Goal: Information Seeking & Learning: Learn about a topic

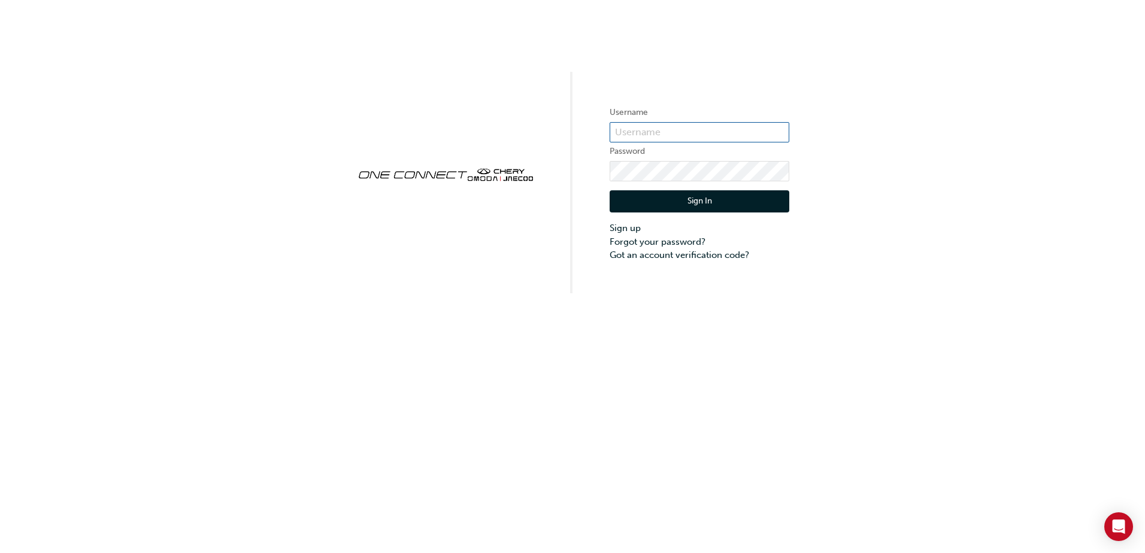
type input "CHAU1937"
click at [677, 196] on button "Sign In" at bounding box center [700, 201] width 180 height 23
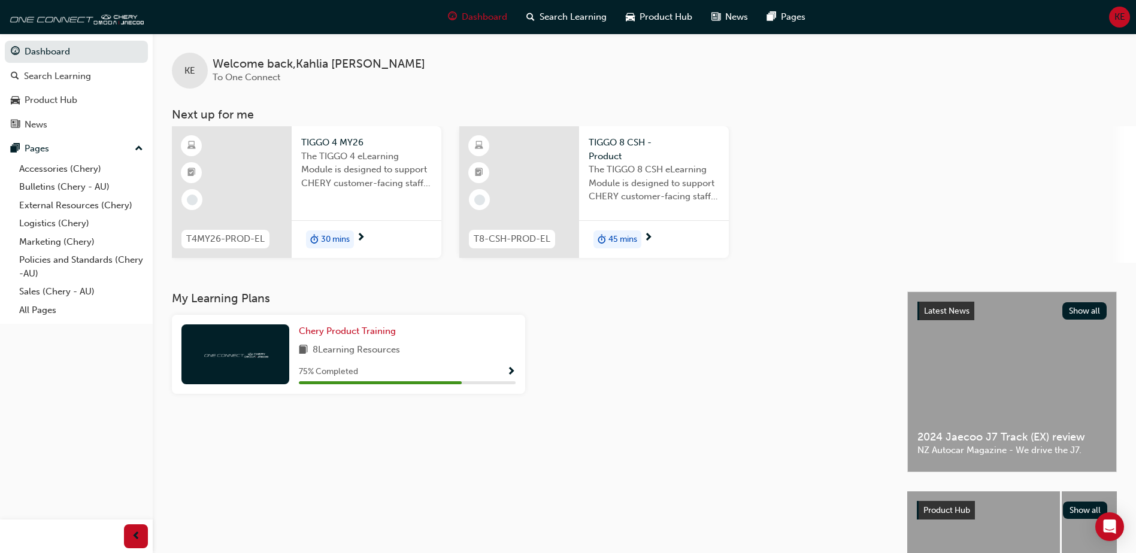
click at [513, 373] on span "Show Progress" at bounding box center [511, 372] width 9 height 11
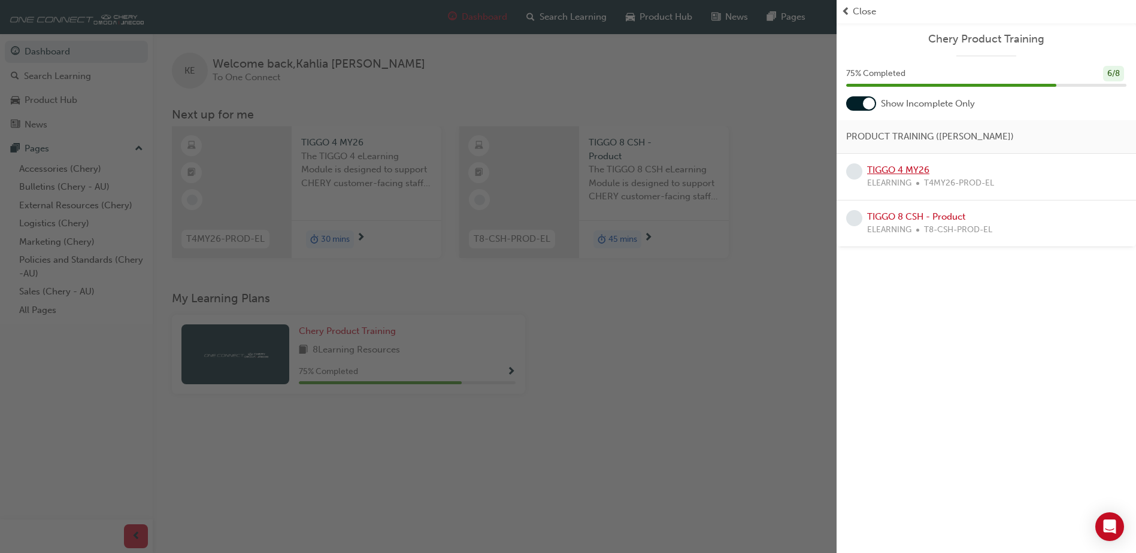
click at [906, 174] on link "TIGGO 4 MY26" at bounding box center [898, 170] width 62 height 11
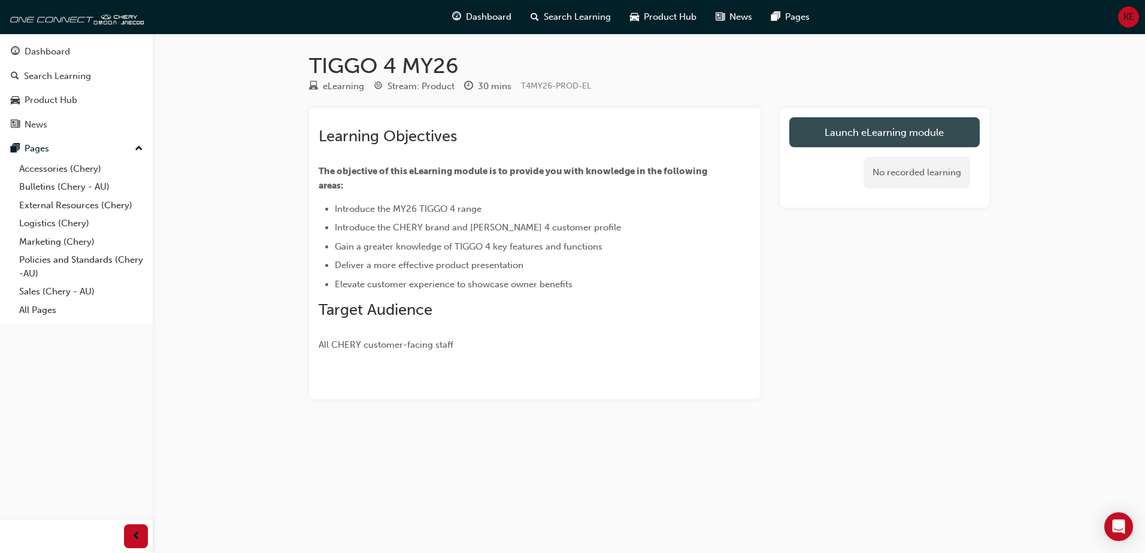
click at [919, 140] on link "Launch eLearning module" at bounding box center [884, 132] width 190 height 30
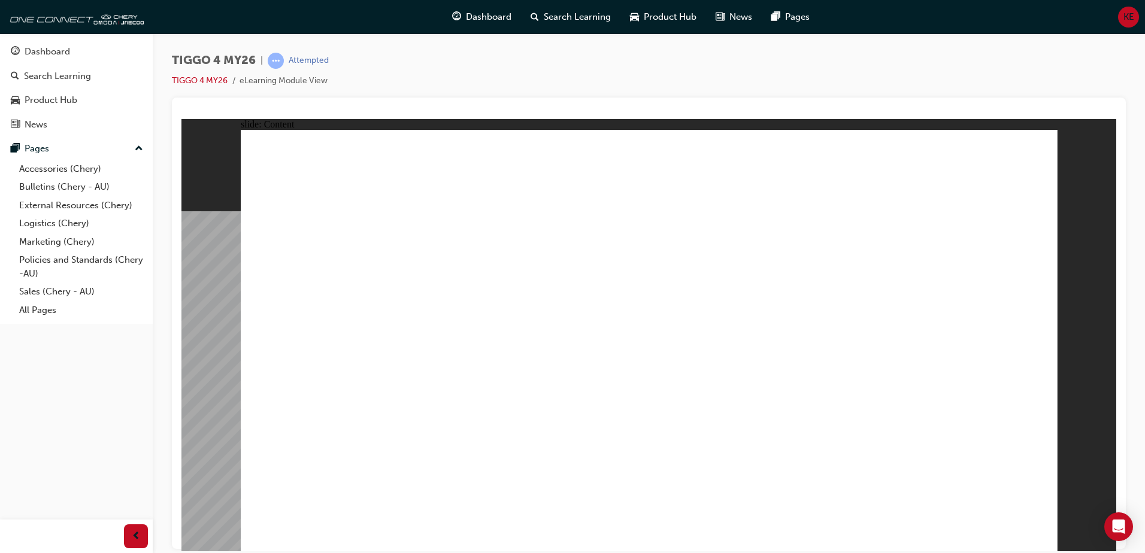
drag, startPoint x: 601, startPoint y: 310, endPoint x: 588, endPoint y: 319, distance: 16.3
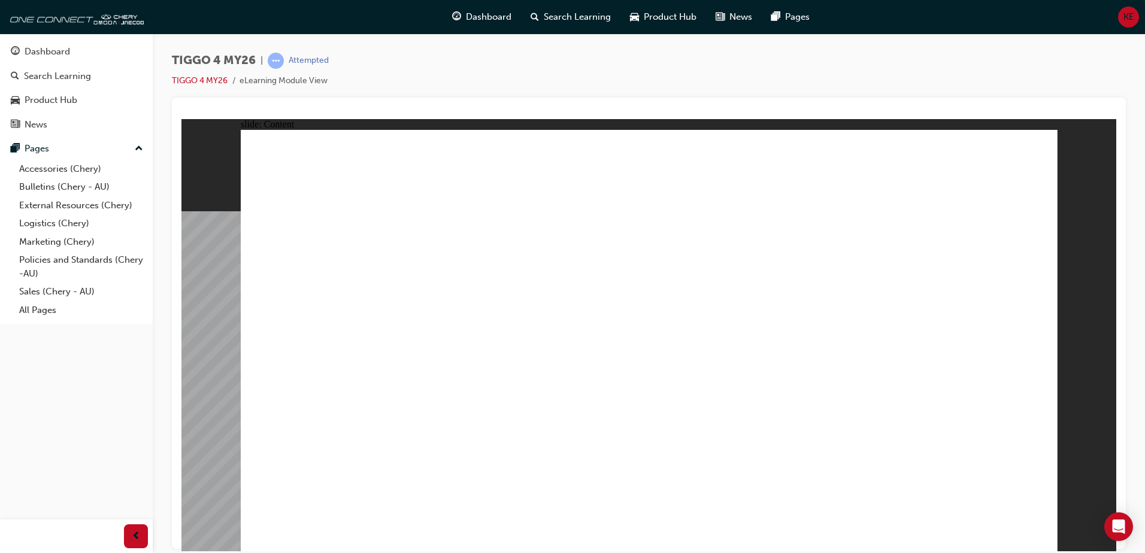
click at [1021, 552] on div "TIGGO 4 MY26 | Attempted TIGGO 4 MY26 eLearning Module View" at bounding box center [572, 276] width 1145 height 553
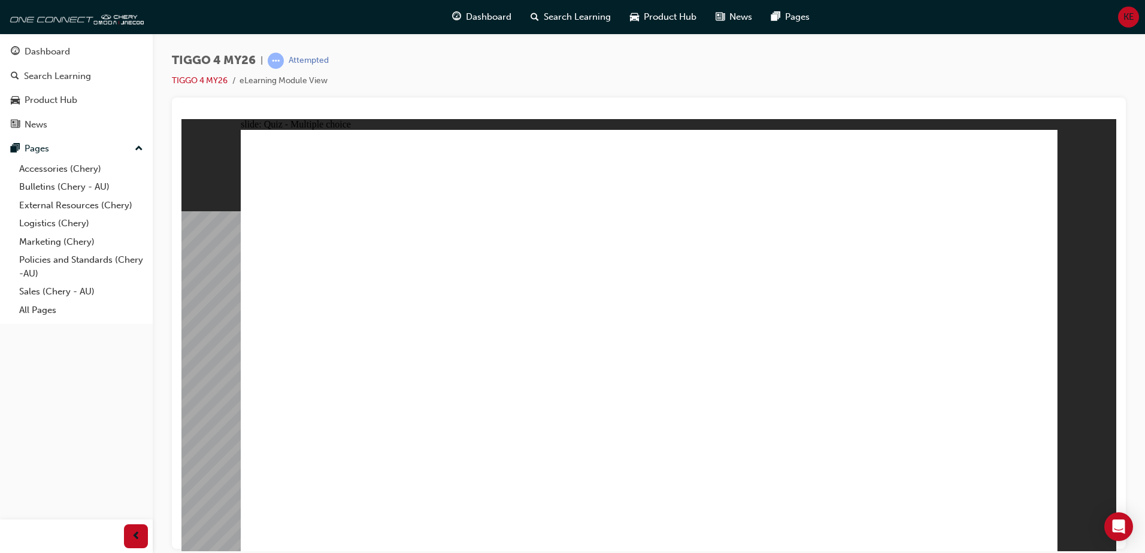
radio input "true"
drag, startPoint x: 319, startPoint y: 269, endPoint x: 636, endPoint y: 431, distance: 356.5
drag, startPoint x: 958, startPoint y: 273, endPoint x: 961, endPoint y: 431, distance: 158.1
drag, startPoint x: 491, startPoint y: 270, endPoint x: 489, endPoint y: 432, distance: 162.3
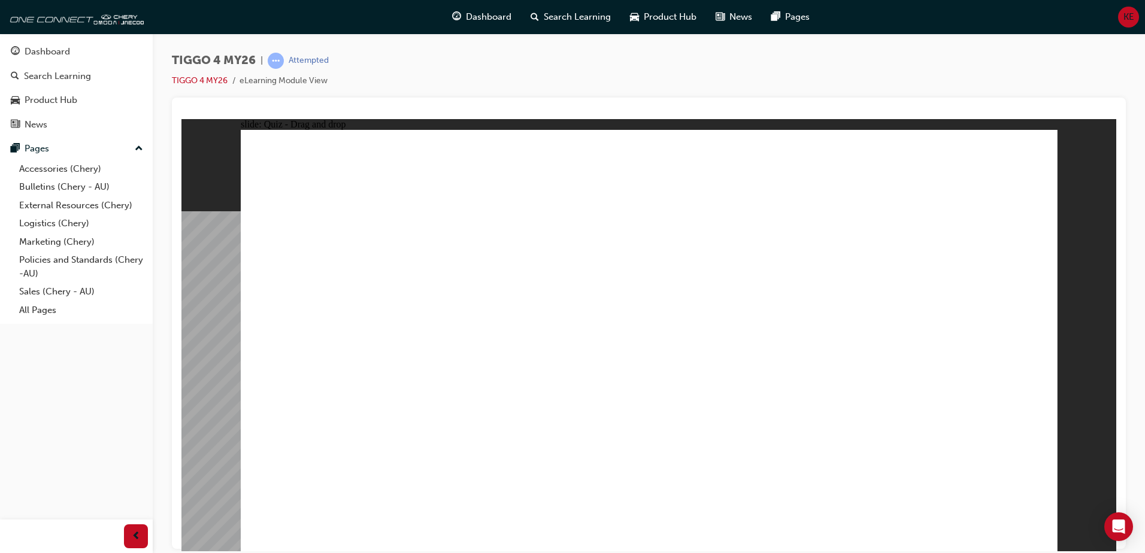
drag, startPoint x: 794, startPoint y: 271, endPoint x: 323, endPoint y: 443, distance: 501.7
drag, startPoint x: 662, startPoint y: 286, endPoint x: 798, endPoint y: 447, distance: 210.0
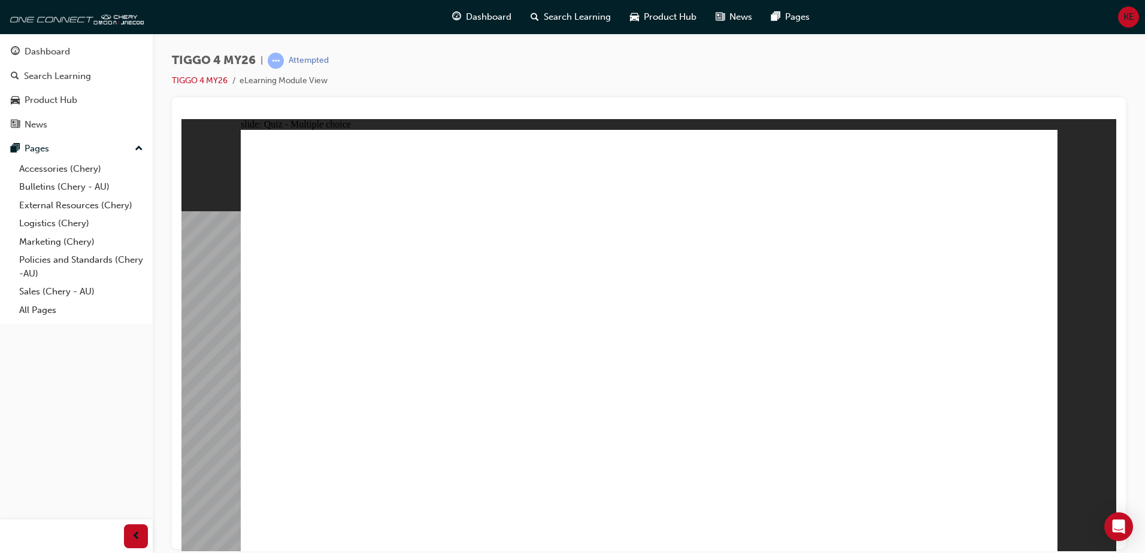
radio input "true"
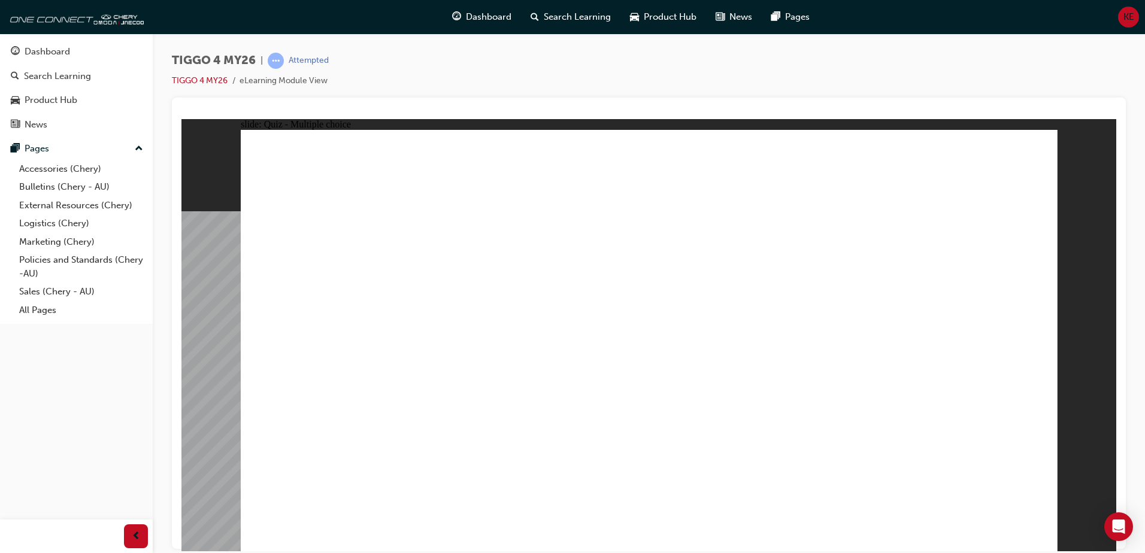
radio input "true"
drag, startPoint x: 679, startPoint y: 364, endPoint x: 888, endPoint y: 246, distance: 239.5
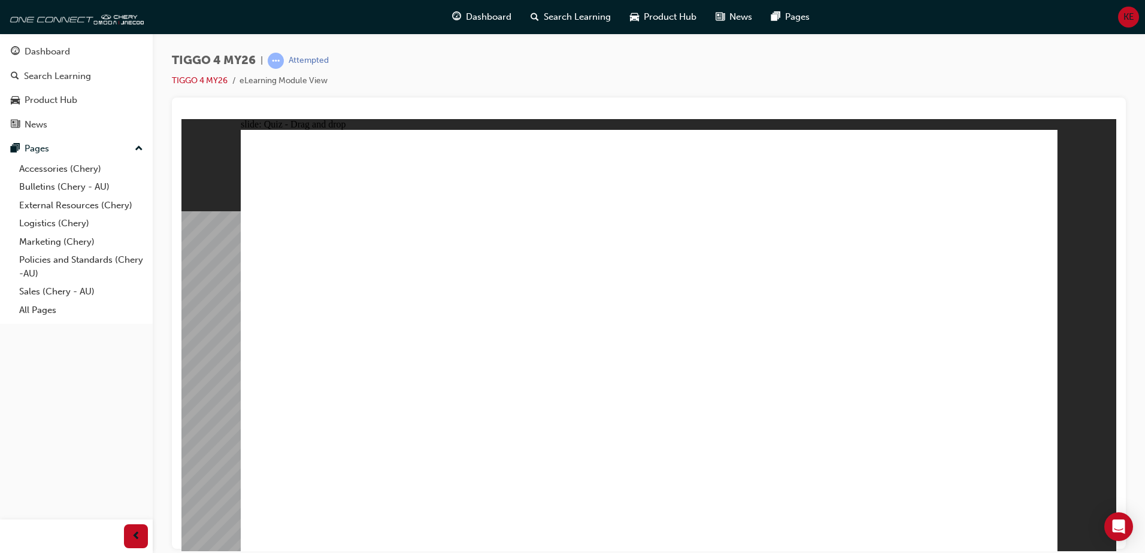
drag, startPoint x: 331, startPoint y: 392, endPoint x: 723, endPoint y: 251, distance: 417.3
drag, startPoint x: 343, startPoint y: 432, endPoint x: 914, endPoint y: 284, distance: 589.8
drag, startPoint x: 527, startPoint y: 310, endPoint x: 744, endPoint y: 290, distance: 218.3
drag, startPoint x: 531, startPoint y: 353, endPoint x: 925, endPoint y: 328, distance: 395.4
drag, startPoint x: 368, startPoint y: 305, endPoint x: 753, endPoint y: 311, distance: 385.1
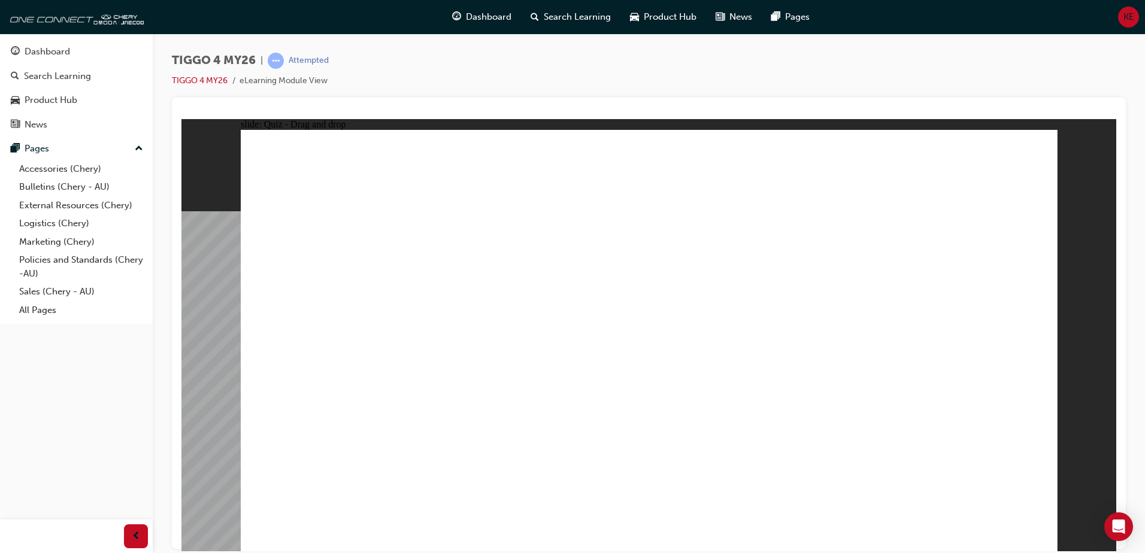
drag, startPoint x: 319, startPoint y: 355, endPoint x: 895, endPoint y: 344, distance: 576.2
radio input "true"
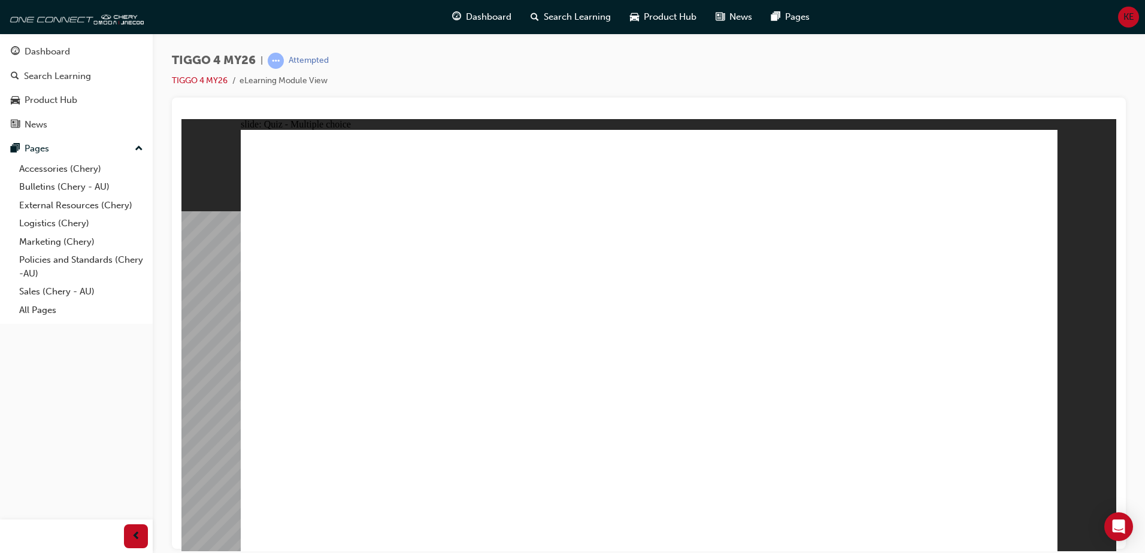
radio input "true"
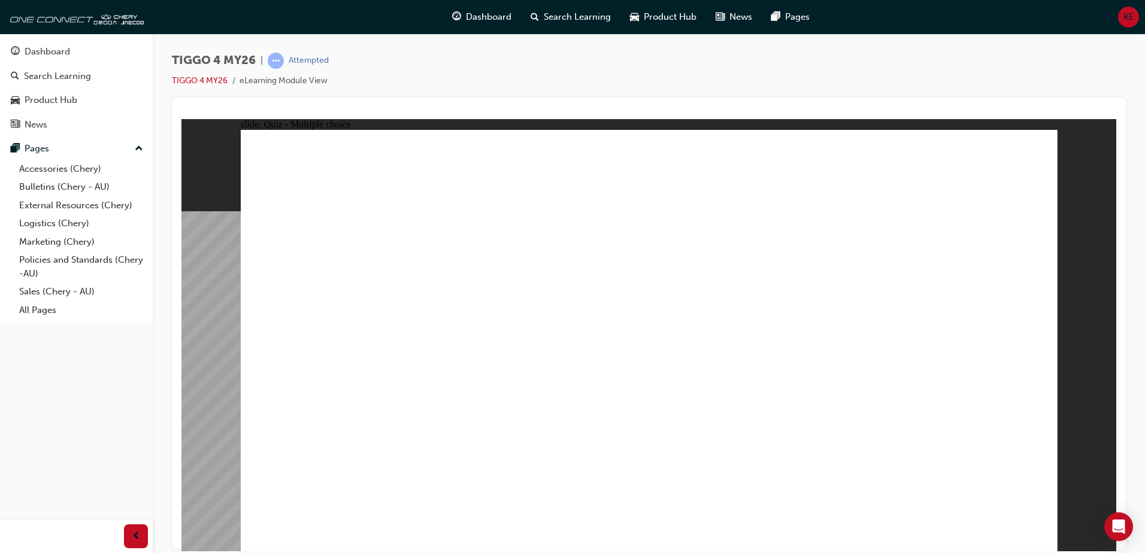
radio input "true"
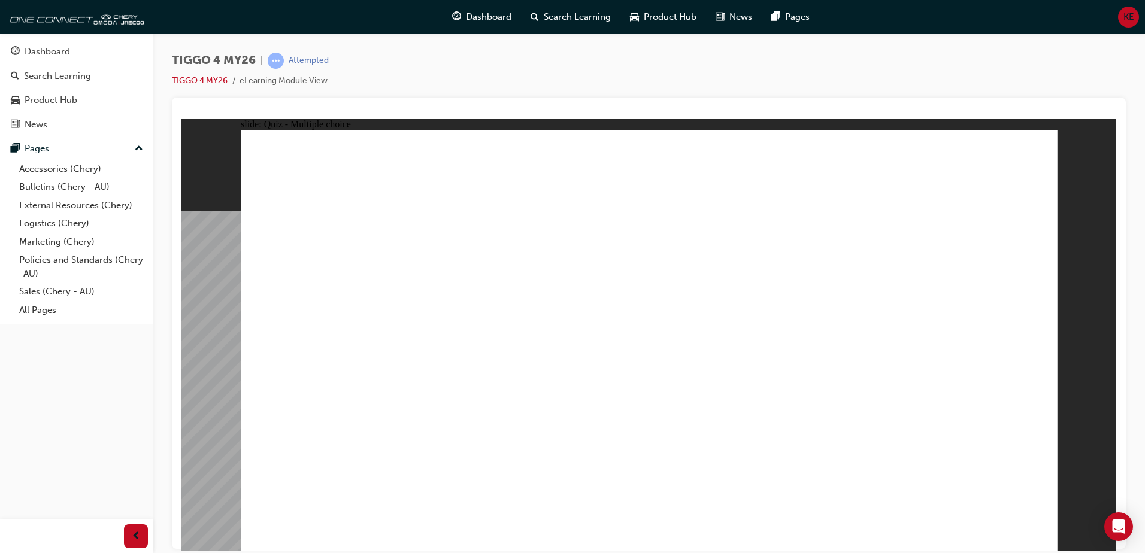
radio input "true"
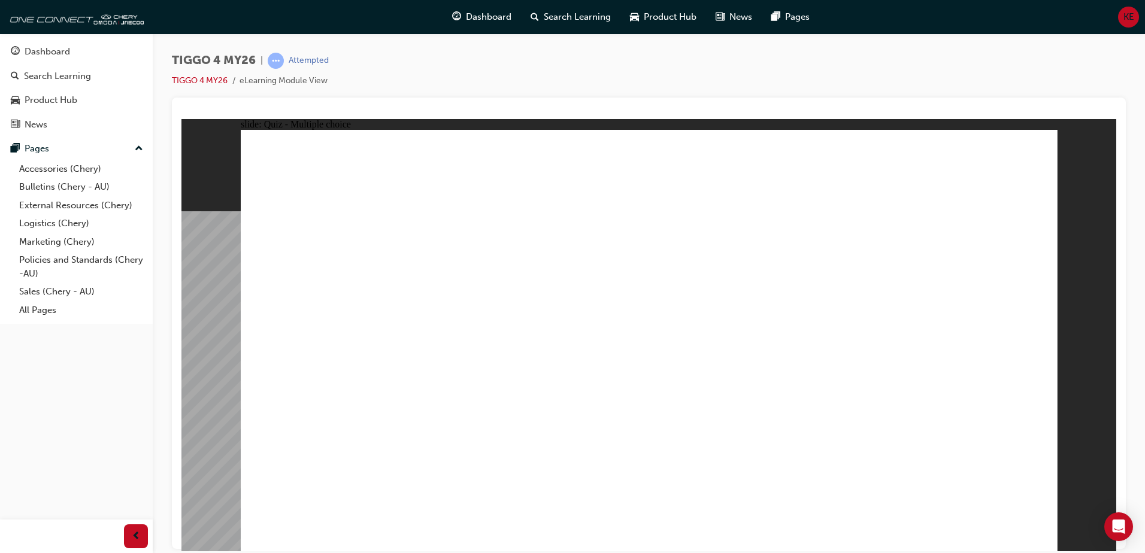
radio input "true"
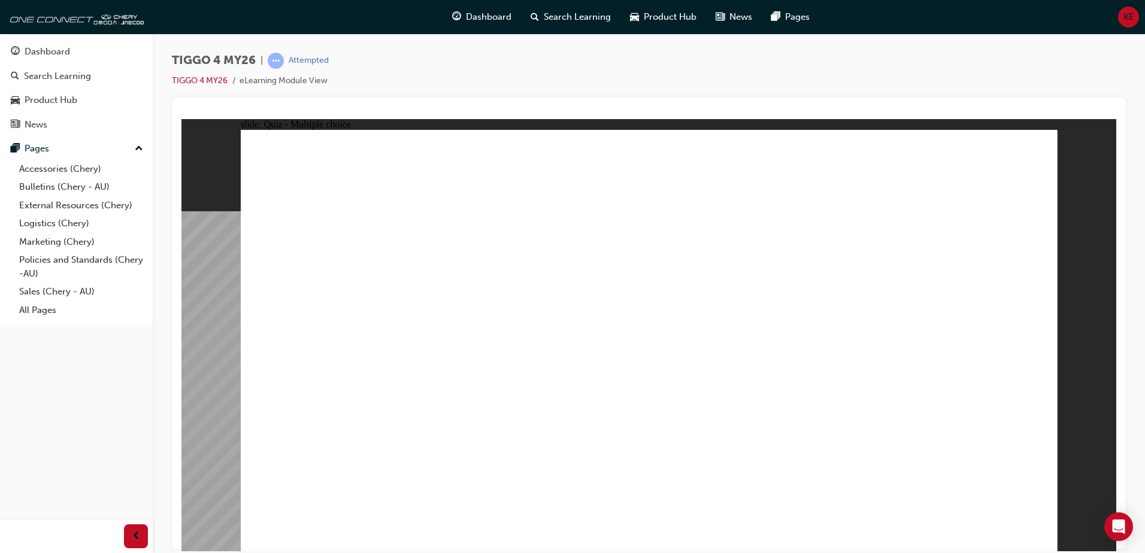
drag, startPoint x: 831, startPoint y: 269, endPoint x: 359, endPoint y: 431, distance: 499.1
drag, startPoint x: 502, startPoint y: 298, endPoint x: 493, endPoint y: 441, distance: 142.9
drag, startPoint x: 324, startPoint y: 271, endPoint x: 637, endPoint y: 427, distance: 349.8
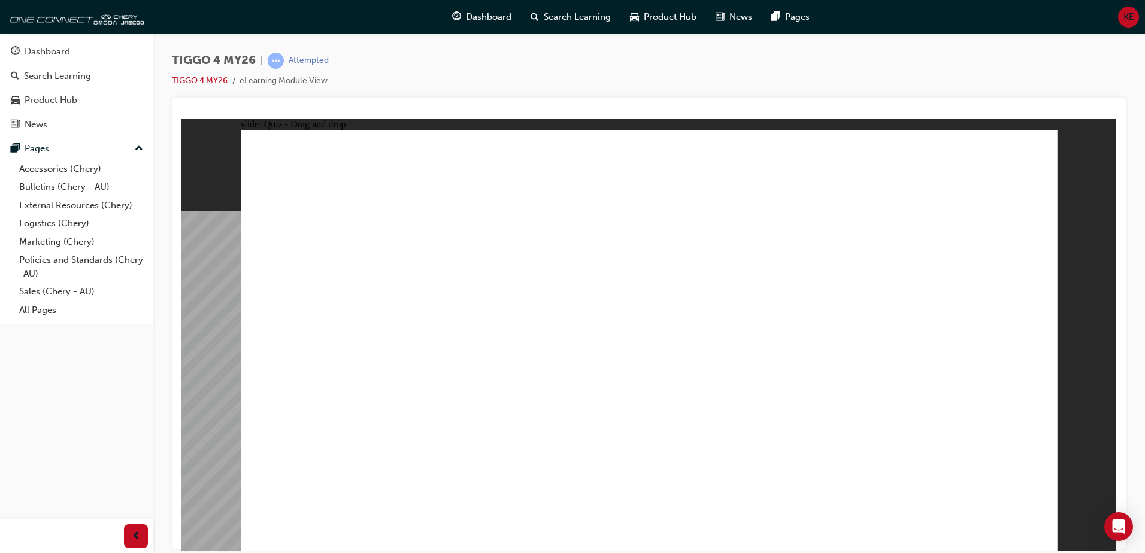
drag, startPoint x: 693, startPoint y: 278, endPoint x: 859, endPoint y: 439, distance: 231.3
drag, startPoint x: 968, startPoint y: 335, endPoint x: 967, endPoint y: 432, distance: 97.0
drag, startPoint x: 652, startPoint y: 425, endPoint x: 667, endPoint y: 424, distance: 15.0
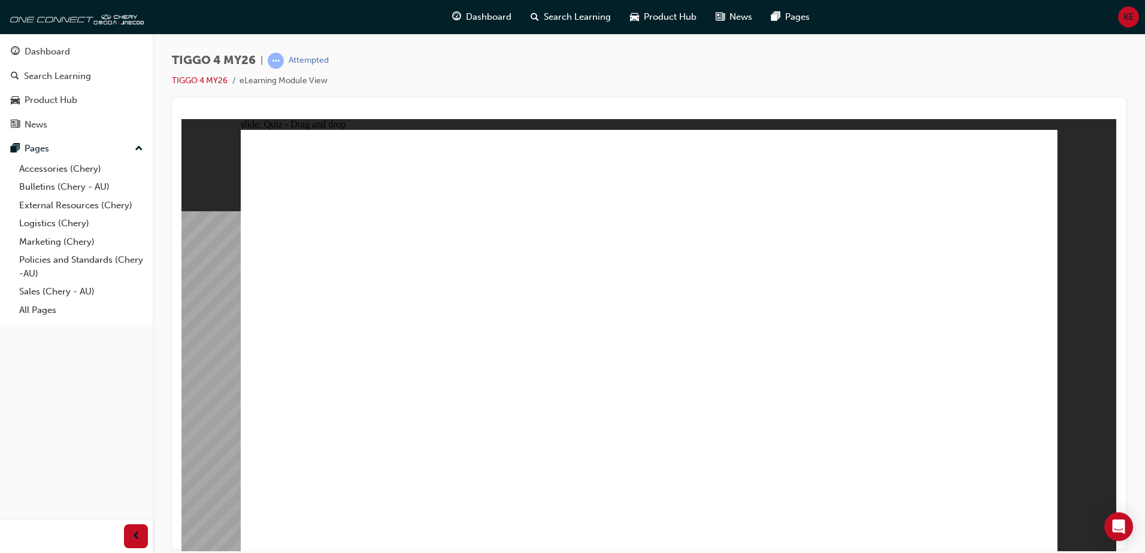
radio input "true"
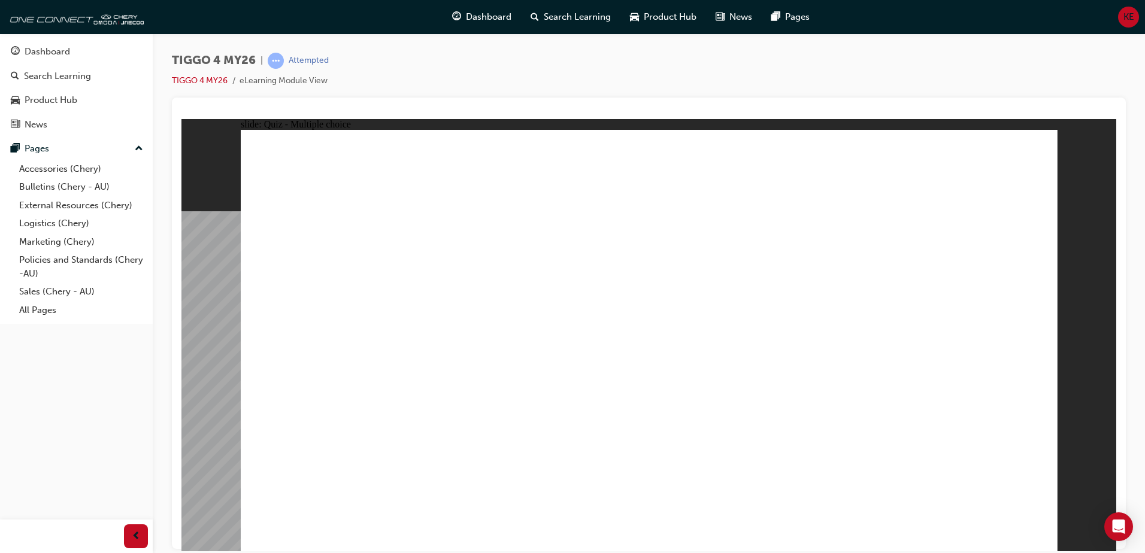
radio input "true"
drag, startPoint x: 510, startPoint y: 325, endPoint x: 524, endPoint y: 331, distance: 14.8
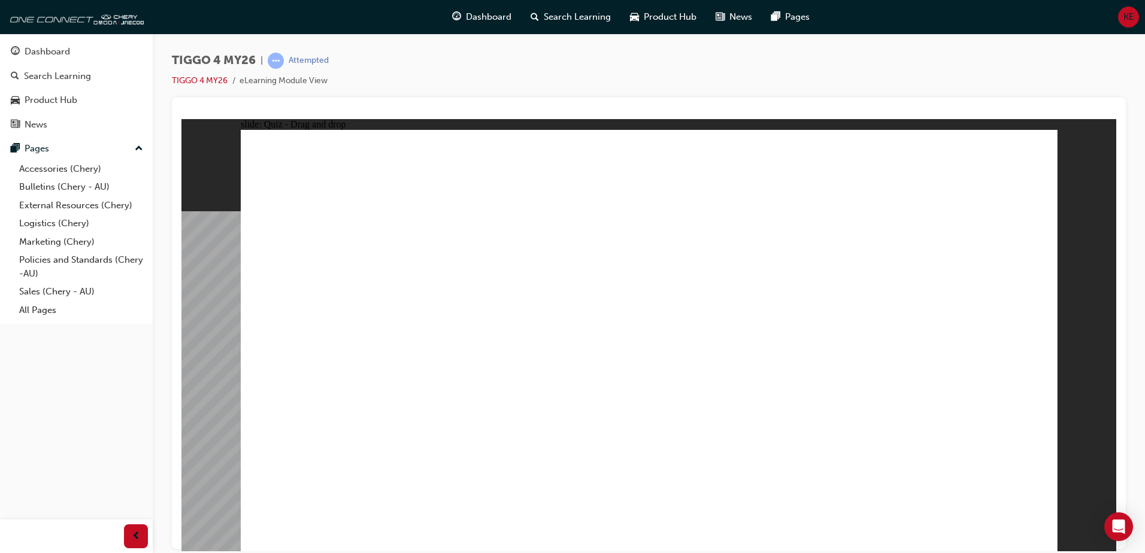
drag, startPoint x: 544, startPoint y: 335, endPoint x: 921, endPoint y: 224, distance: 392.7
drag, startPoint x: 481, startPoint y: 388, endPoint x: 882, endPoint y: 274, distance: 417.1
drag, startPoint x: 518, startPoint y: 304, endPoint x: 738, endPoint y: 240, distance: 229.5
drag, startPoint x: 350, startPoint y: 304, endPoint x: 240, endPoint y: 408, distance: 152.1
drag, startPoint x: 354, startPoint y: 293, endPoint x: 933, endPoint y: 298, distance: 579.1
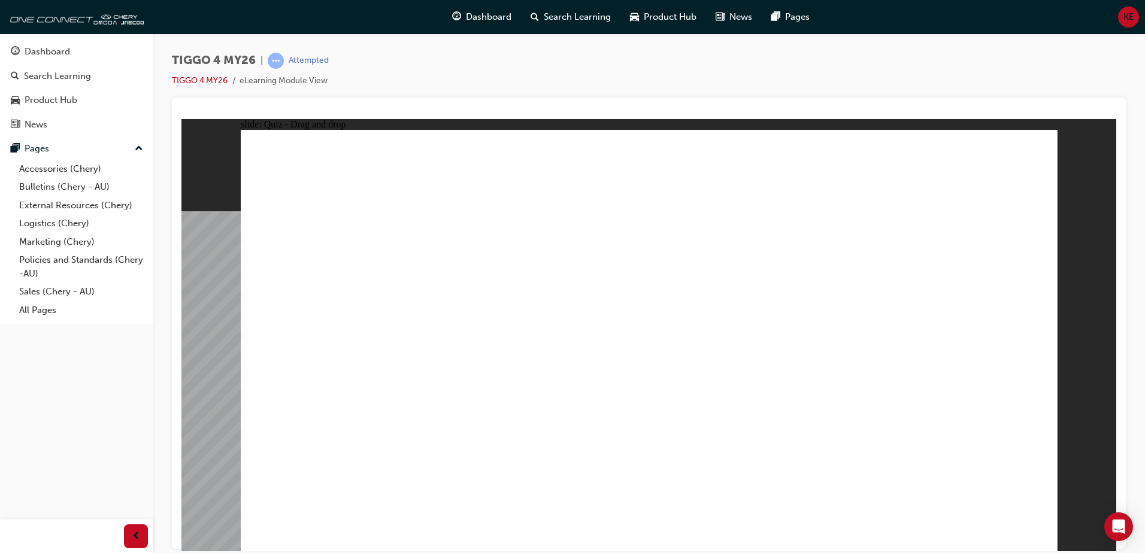
drag, startPoint x: 373, startPoint y: 385, endPoint x: 776, endPoint y: 265, distance: 421.0
drag, startPoint x: 355, startPoint y: 437, endPoint x: 937, endPoint y: 344, distance: 589.5
drag, startPoint x: 354, startPoint y: 340, endPoint x: 742, endPoint y: 299, distance: 390.3
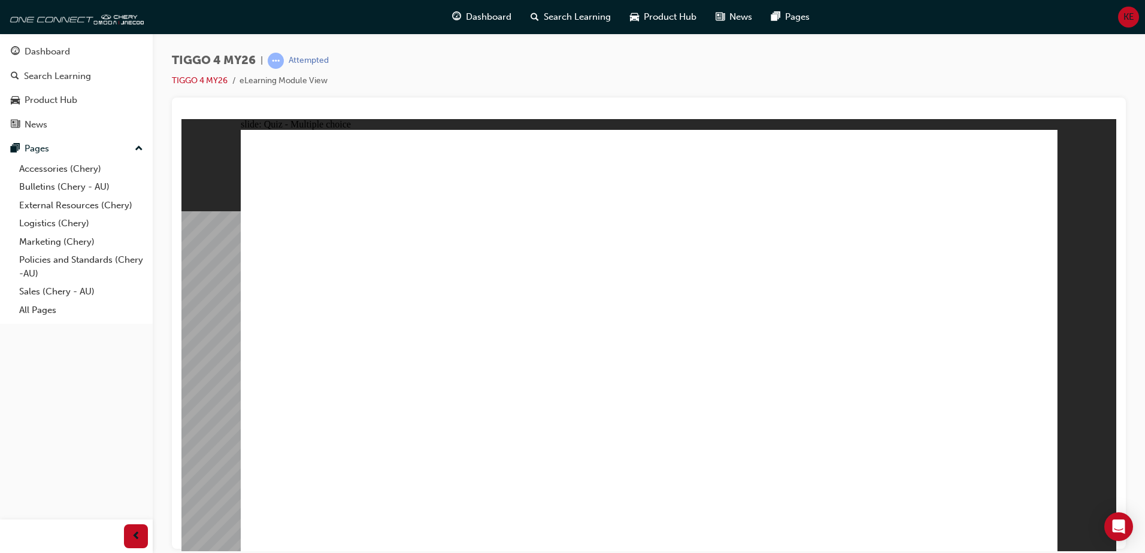
radio input "true"
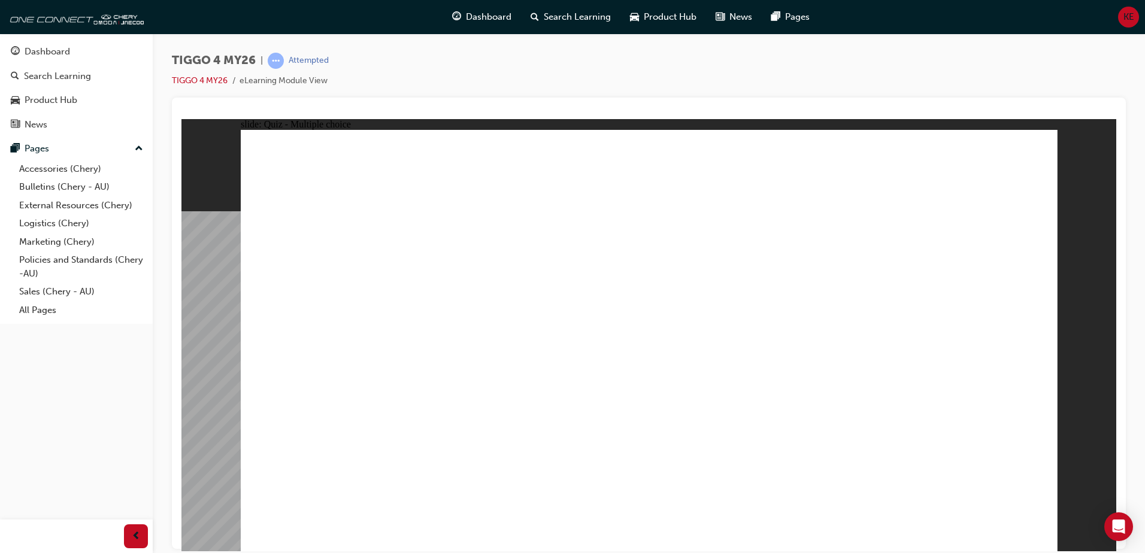
radio input "true"
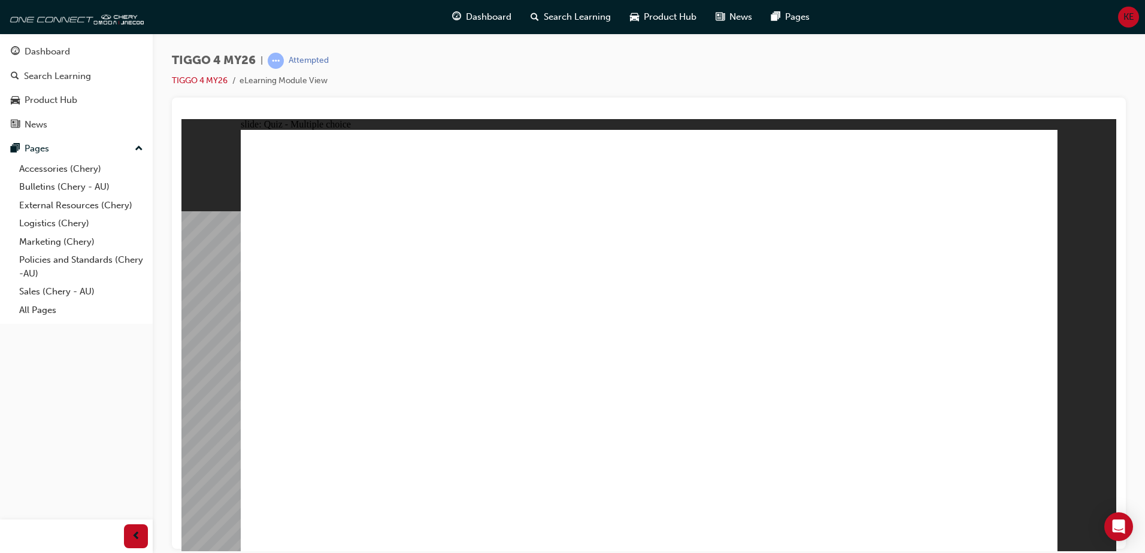
radio input "true"
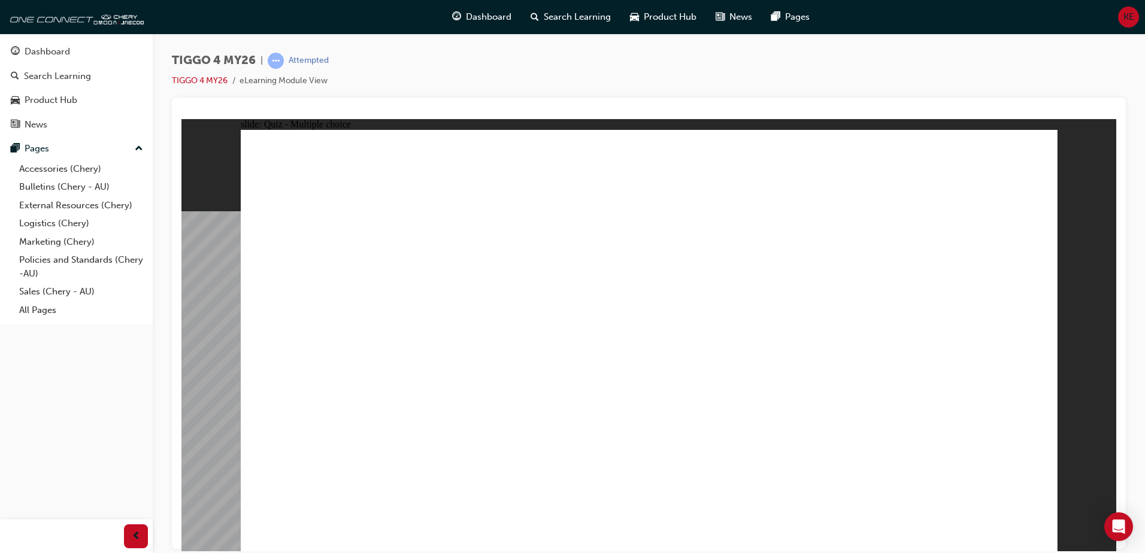
radio input "true"
